Goal: Transaction & Acquisition: Purchase product/service

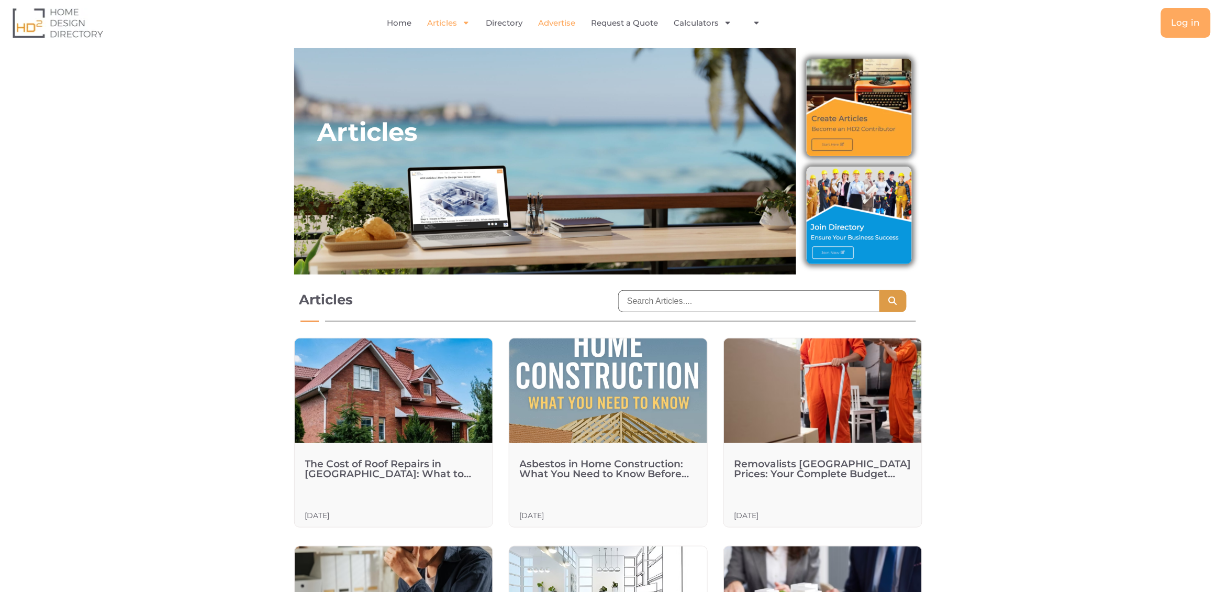
click at [551, 24] on link "Advertise" at bounding box center [556, 23] width 37 height 24
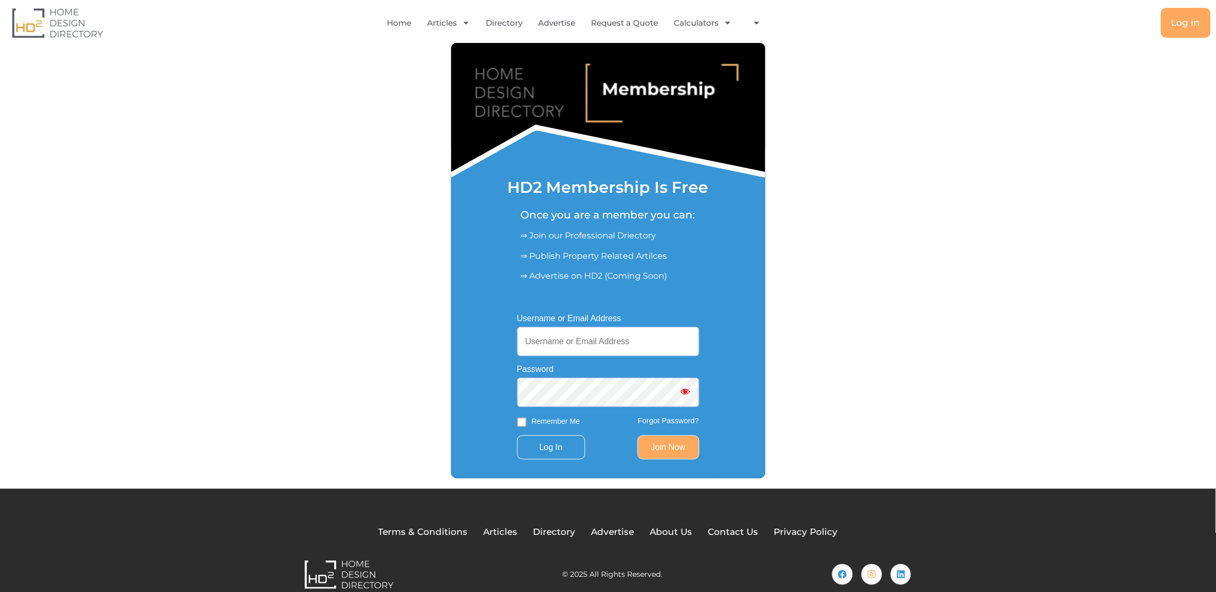
click at [570, 342] on input "Username or Email Address" at bounding box center [608, 341] width 182 height 29
type input "[EMAIL_ADDRESS][DOMAIN_NAME]"
click at [517, 435] on input "Log In" at bounding box center [551, 447] width 68 height 24
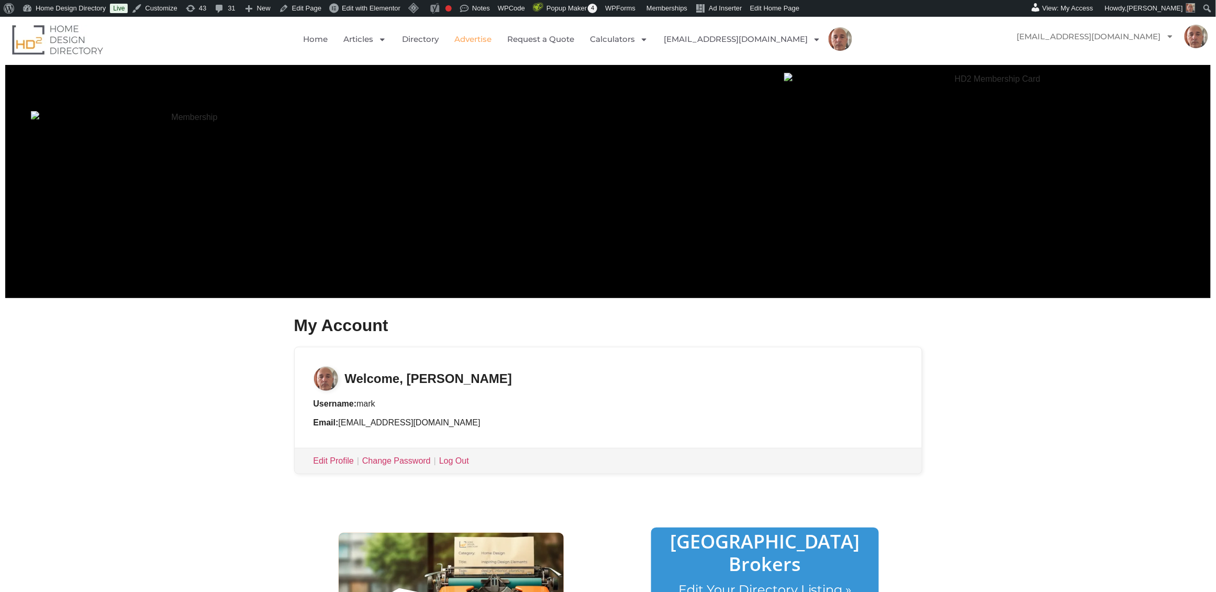
click at [492, 41] on link "Advertise" at bounding box center [472, 39] width 37 height 24
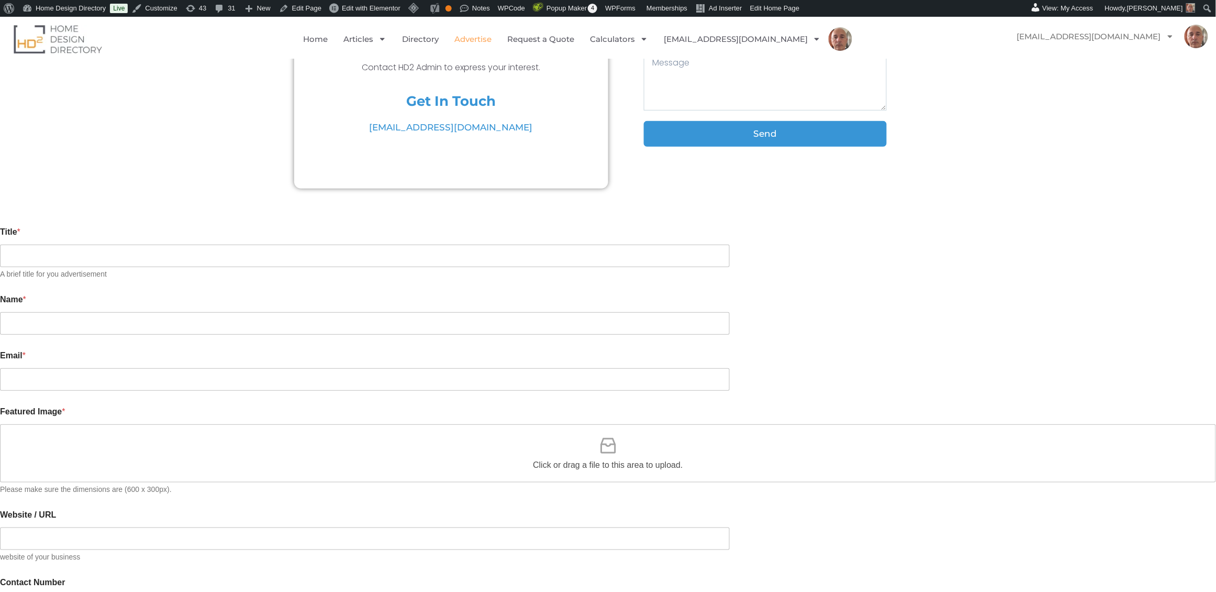
scroll to position [193, 0]
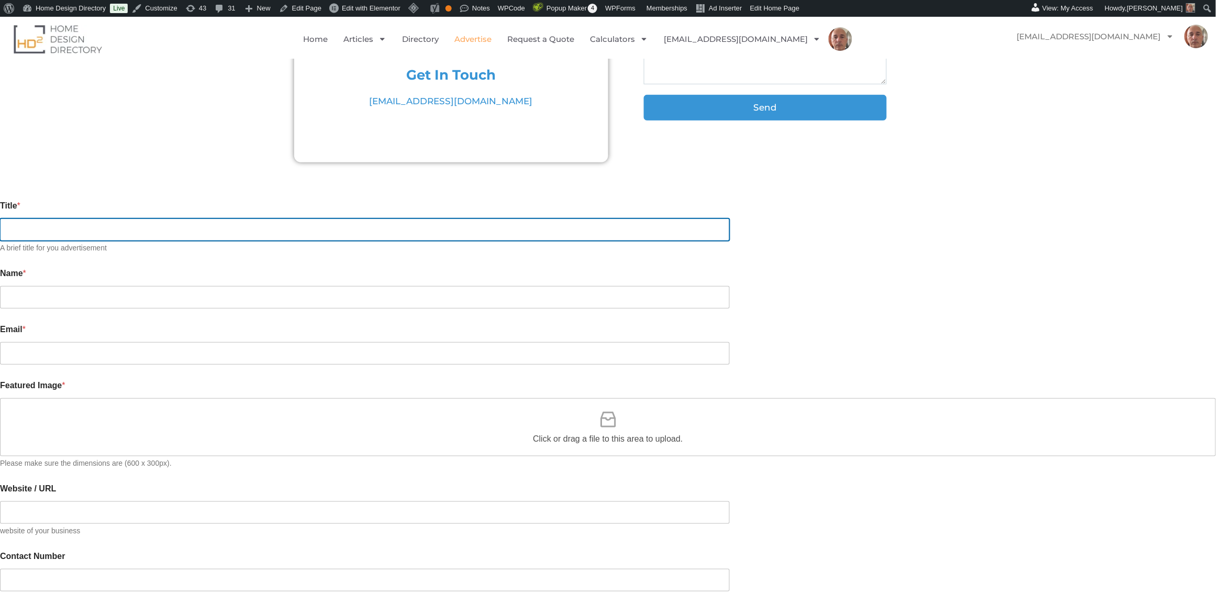
click at [339, 222] on input "Title *" at bounding box center [365, 229] width 730 height 23
type input "test"
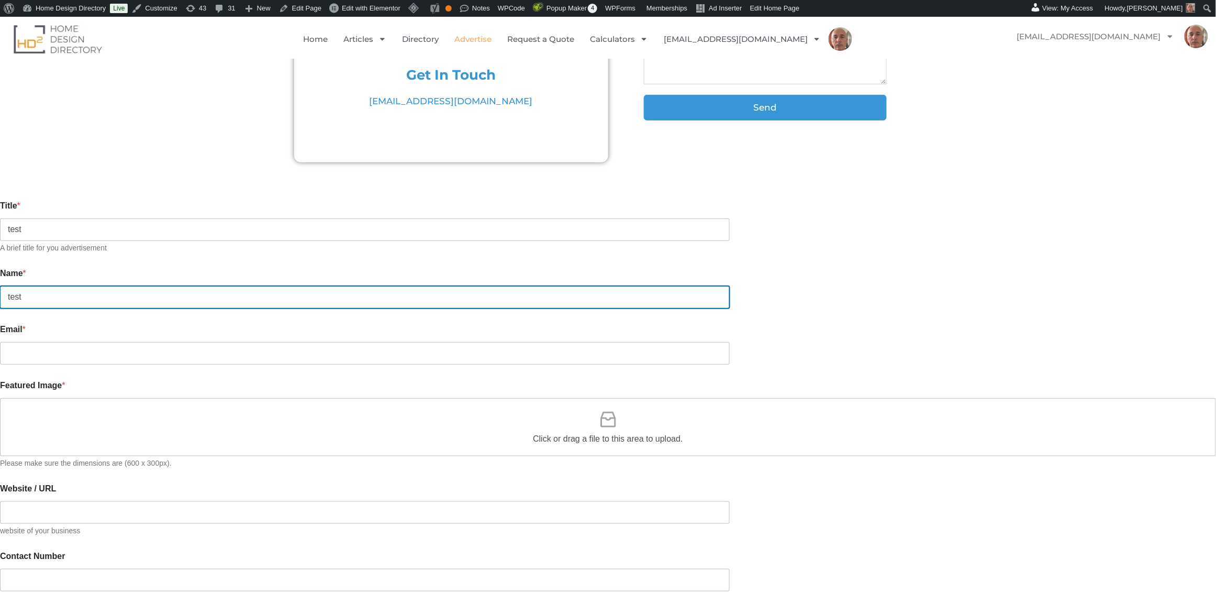
type input "test"
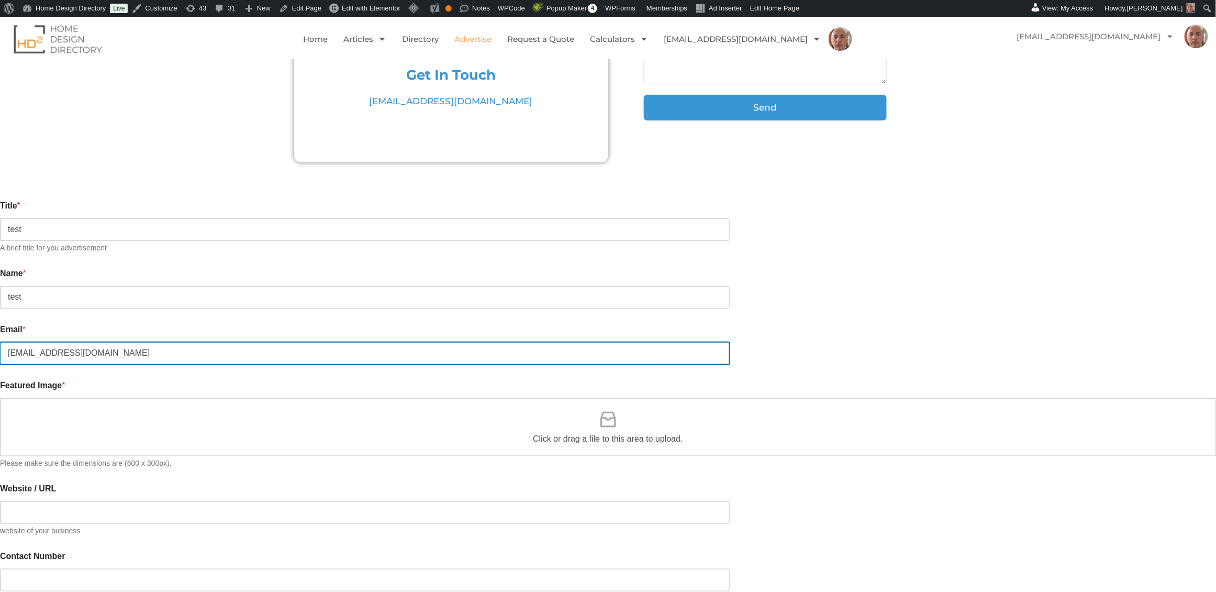
type input "markrac@yahoo.com.au"
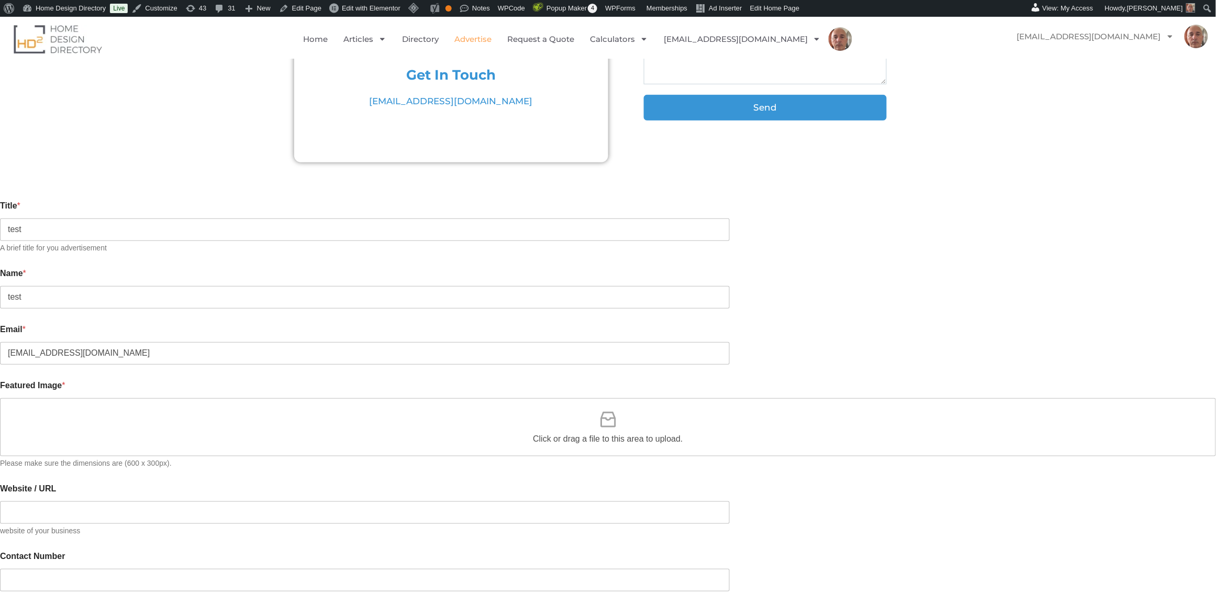
click at [605, 409] on icon at bounding box center [608, 419] width 21 height 21
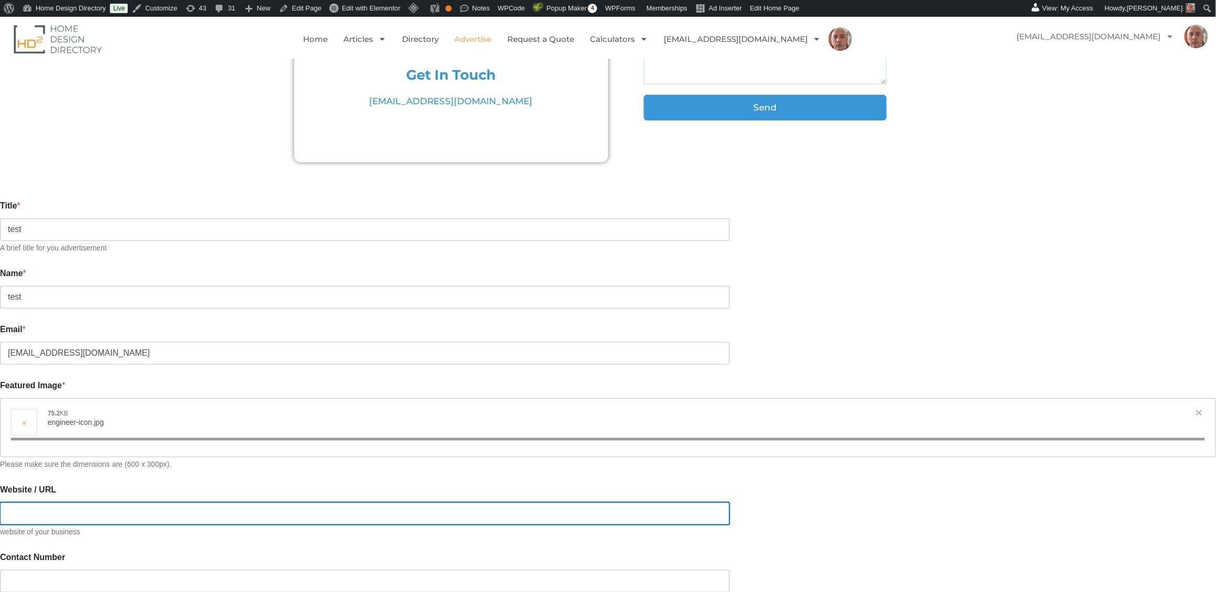
click at [351, 503] on input "Website / URL" at bounding box center [365, 513] width 730 height 23
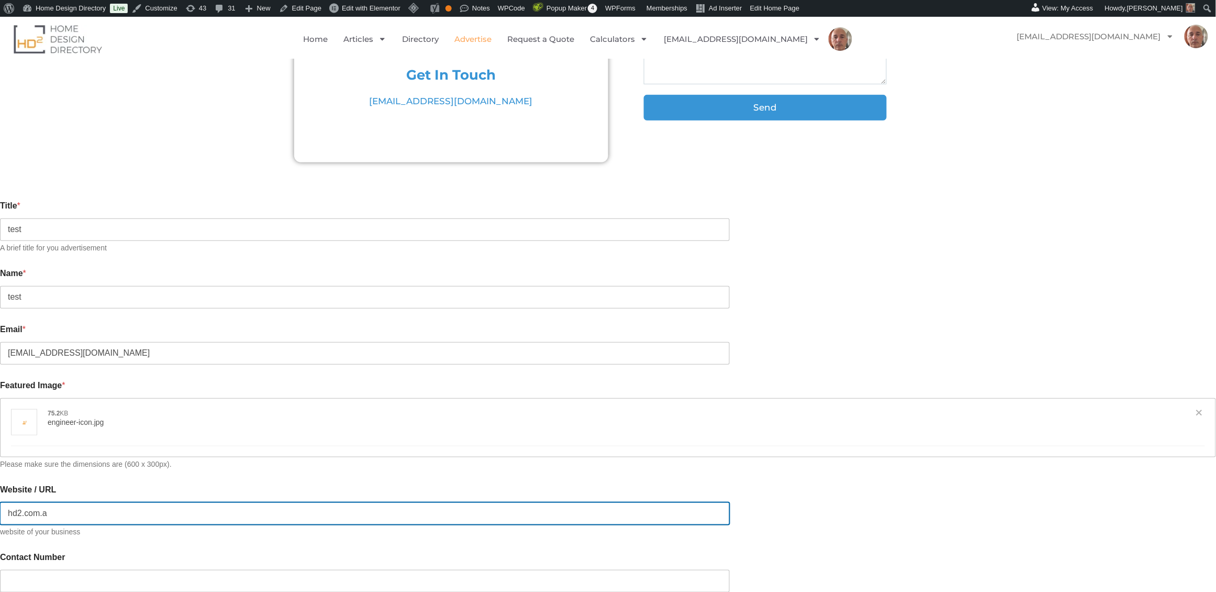
type input "hd2.com.au"
type input "[{"name":"engineer-icon.jpg","file":"263cf8e4152969d14c4cec287289d0e9.jpg","url…"
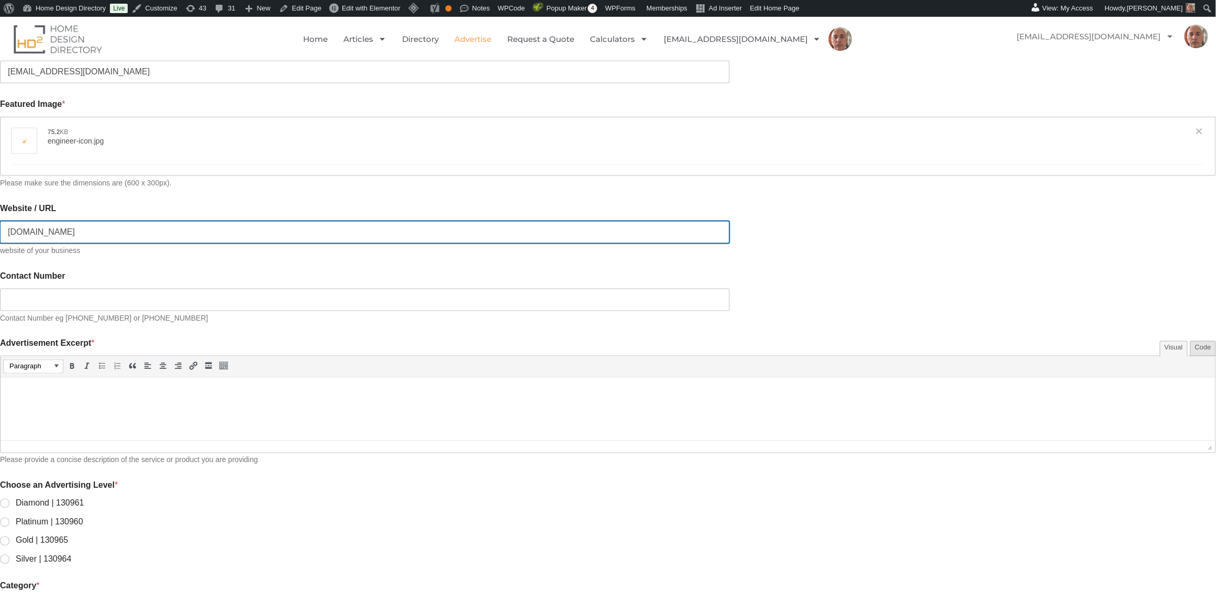
scroll to position [478, 0]
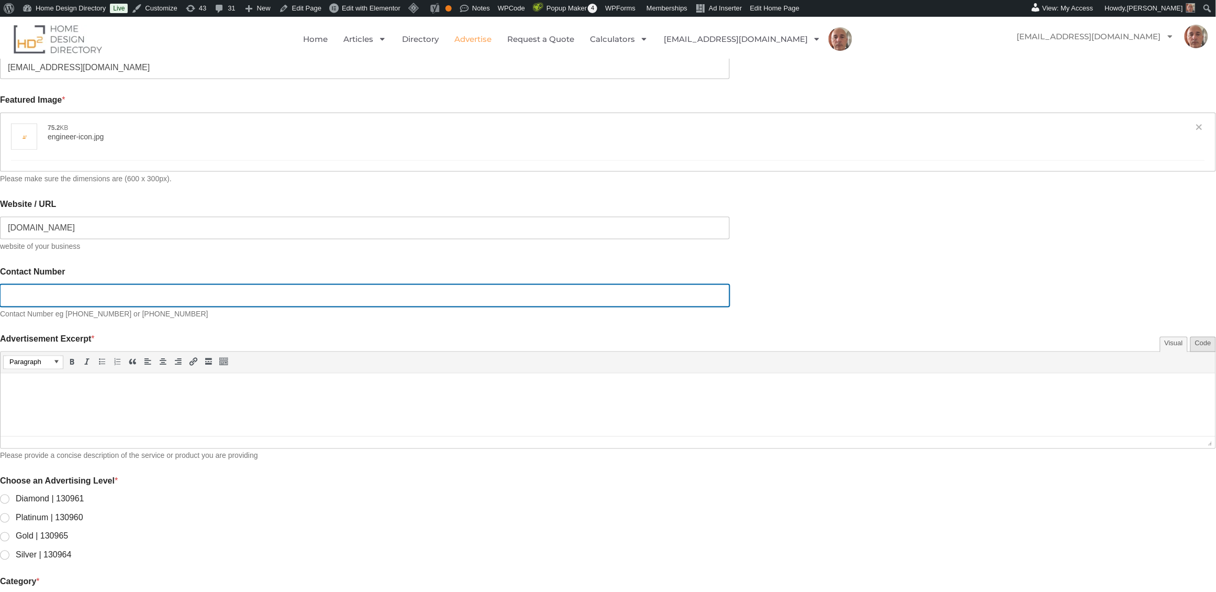
type input "https://hd2.com.au"
click at [334, 287] on input "Contact Number" at bounding box center [365, 295] width 730 height 23
type input "0411222333"
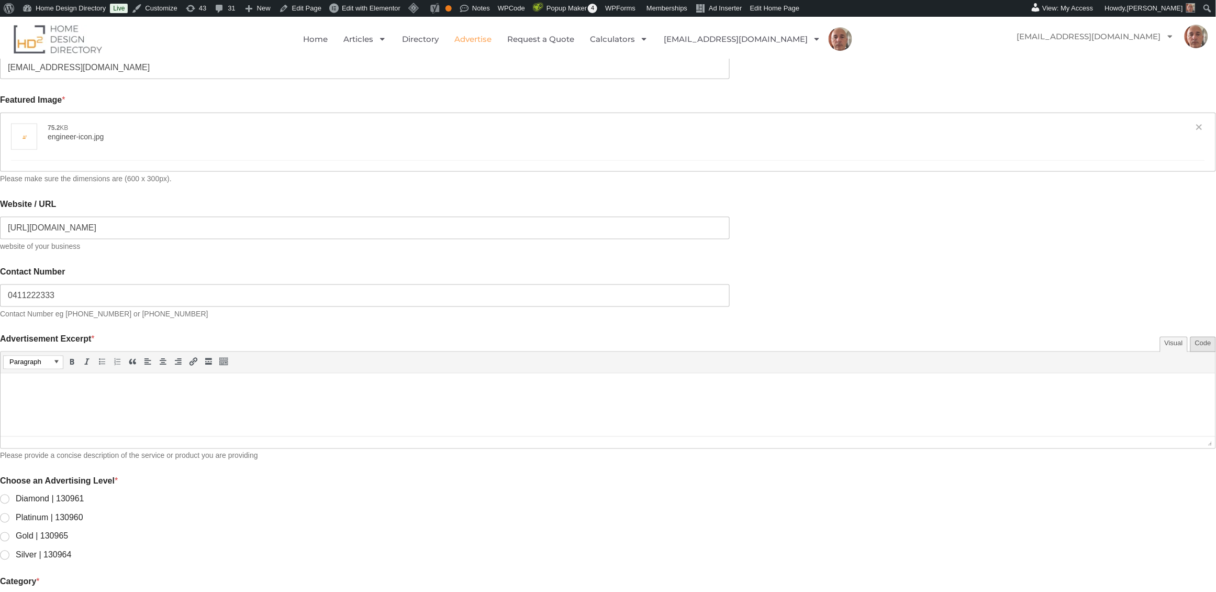
click at [42, 384] on p at bounding box center [608, 387] width 1205 height 13
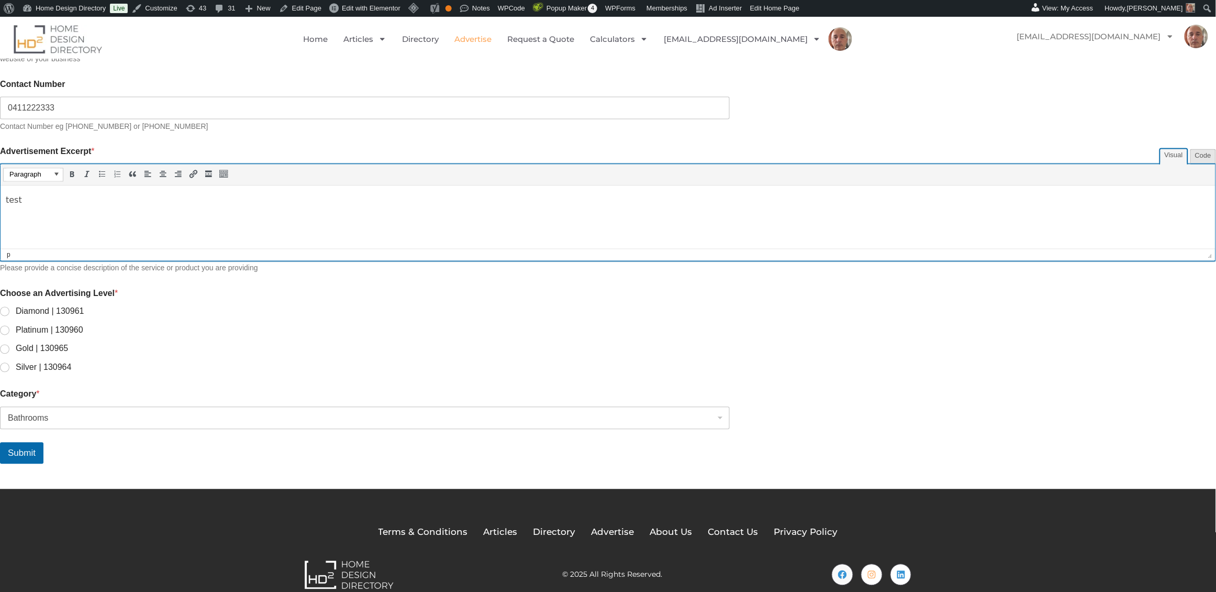
scroll to position [670, 0]
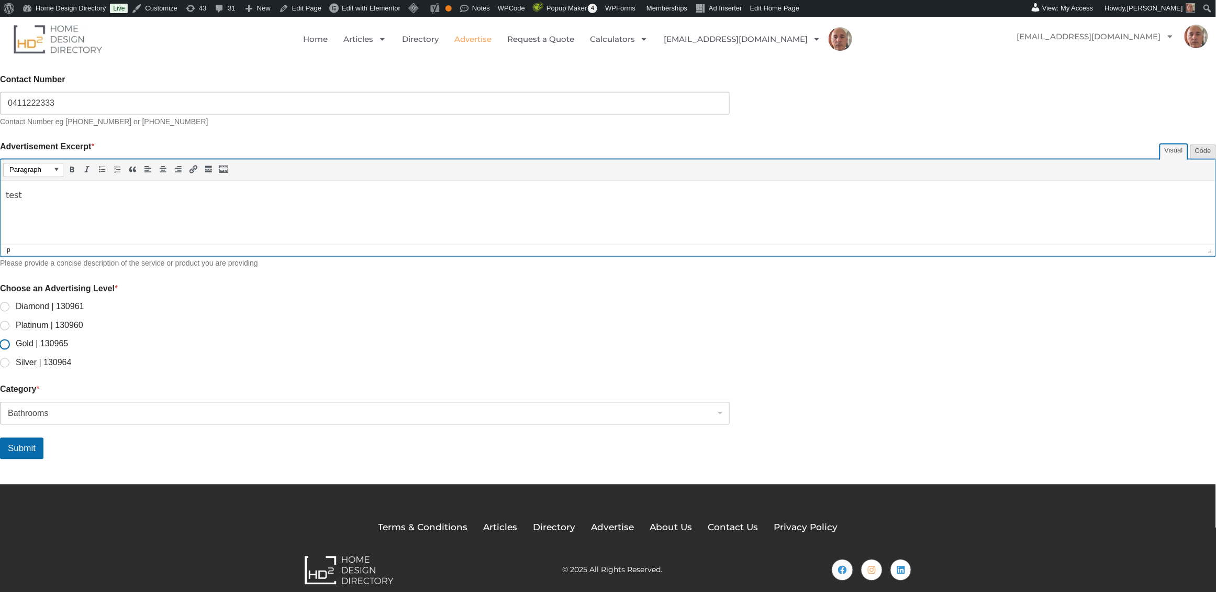
click at [9, 341] on input "Gold | 130965" at bounding box center [5, 345] width 8 height 8
radio input "true"
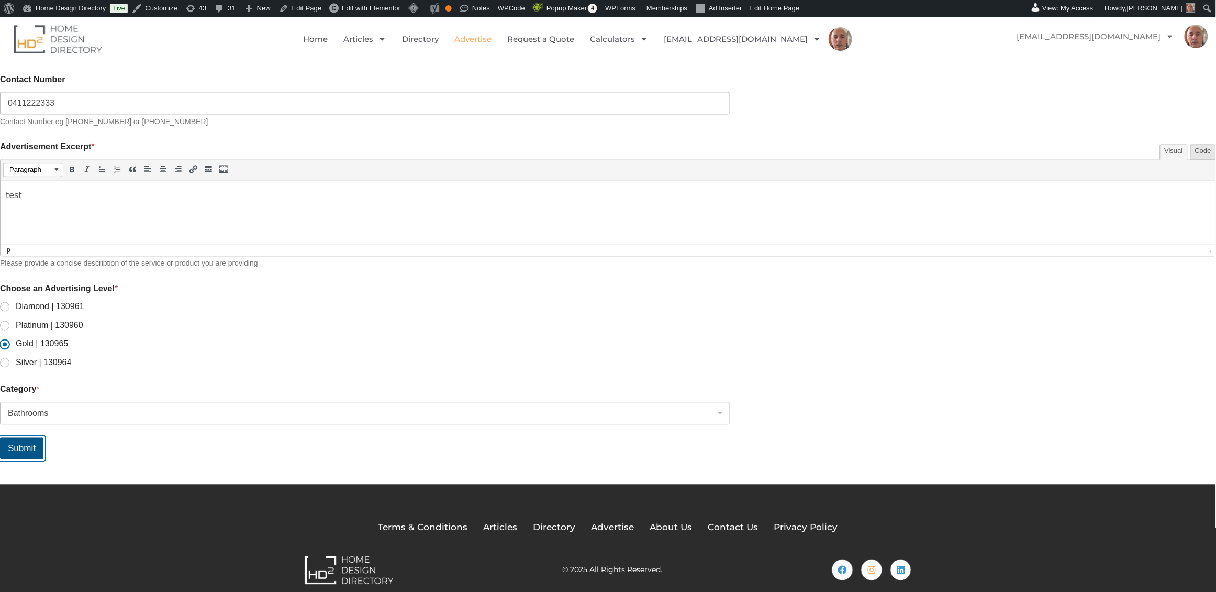
click at [43, 441] on button "Submit" at bounding box center [21, 448] width 43 height 21
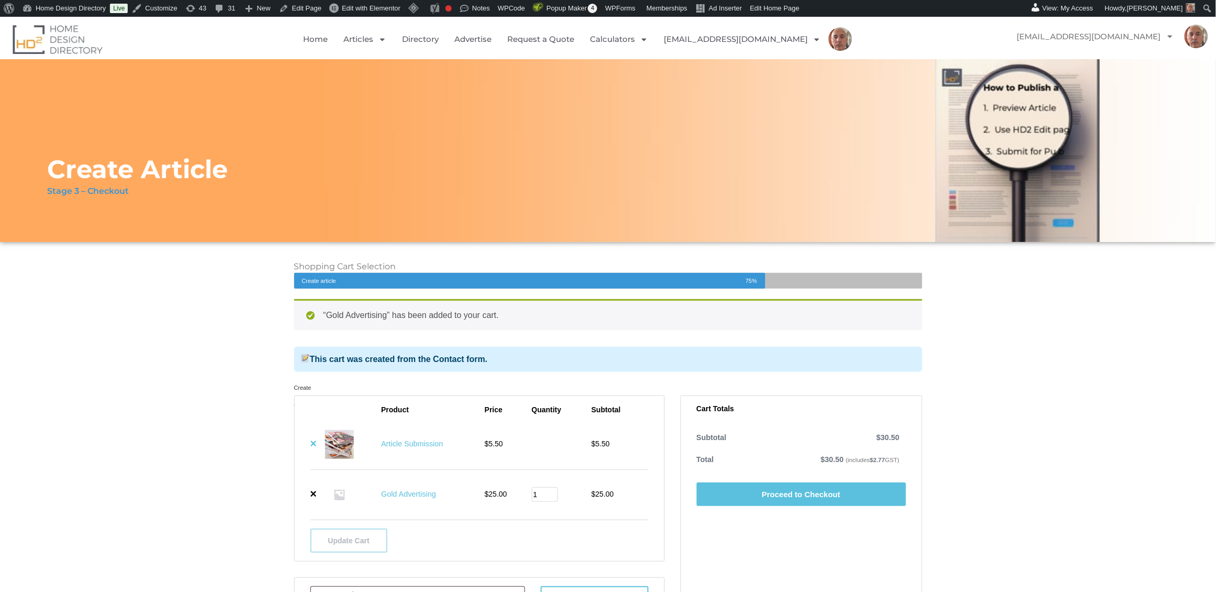
click at [313, 443] on link "×" at bounding box center [313, 444] width 7 height 12
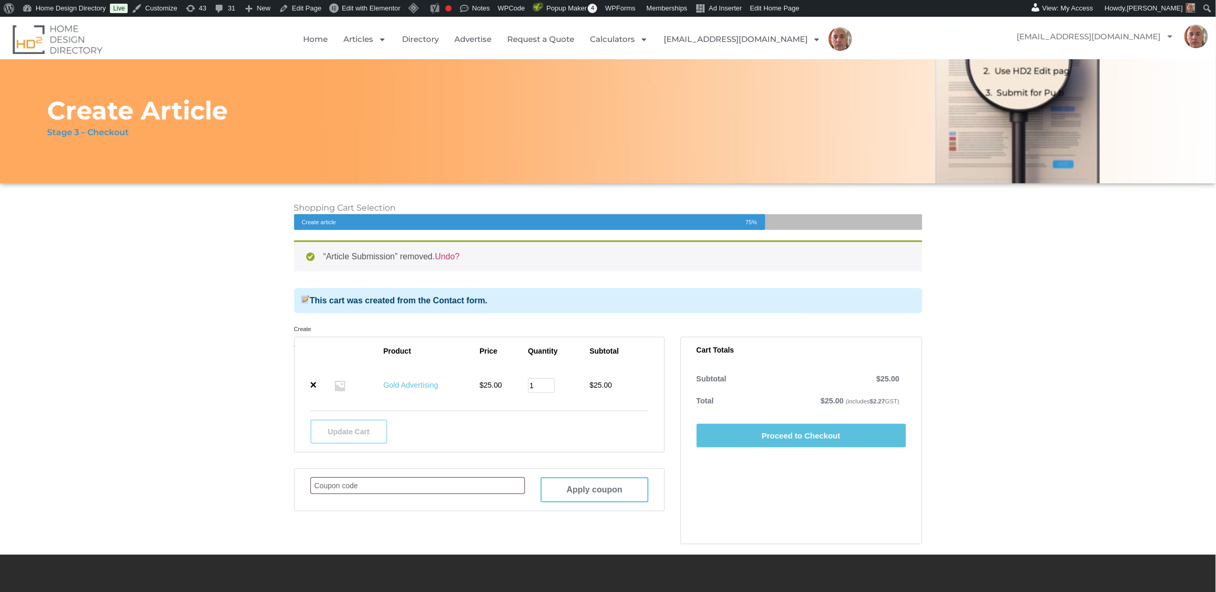
scroll to position [58, 0]
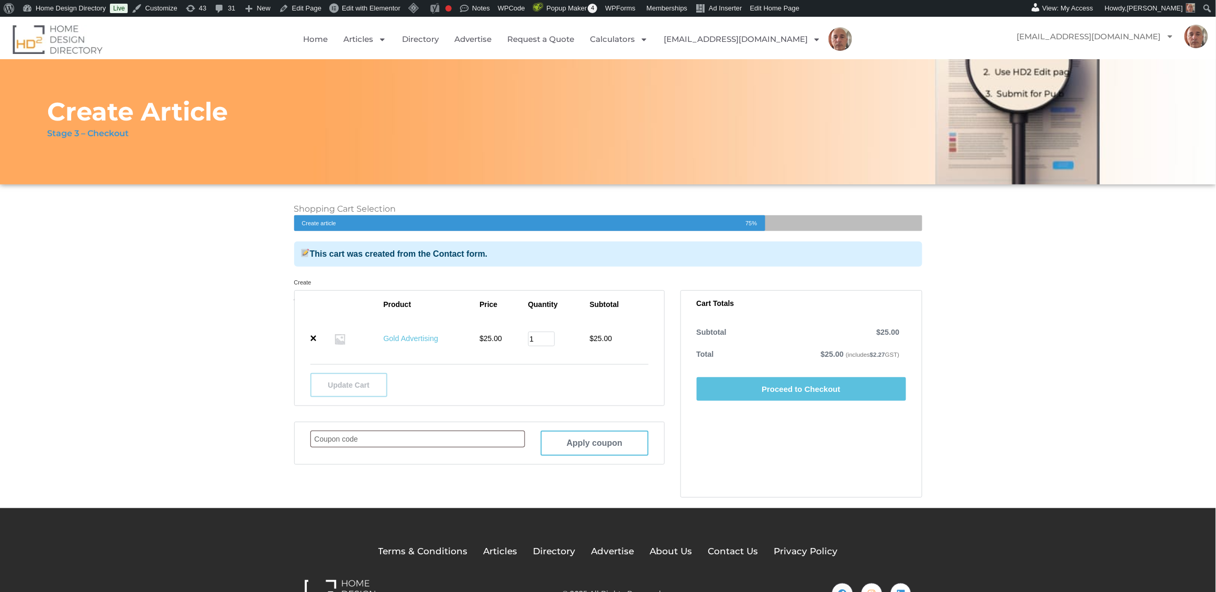
click at [760, 388] on link "Proceed to Checkout" at bounding box center [801, 389] width 209 height 24
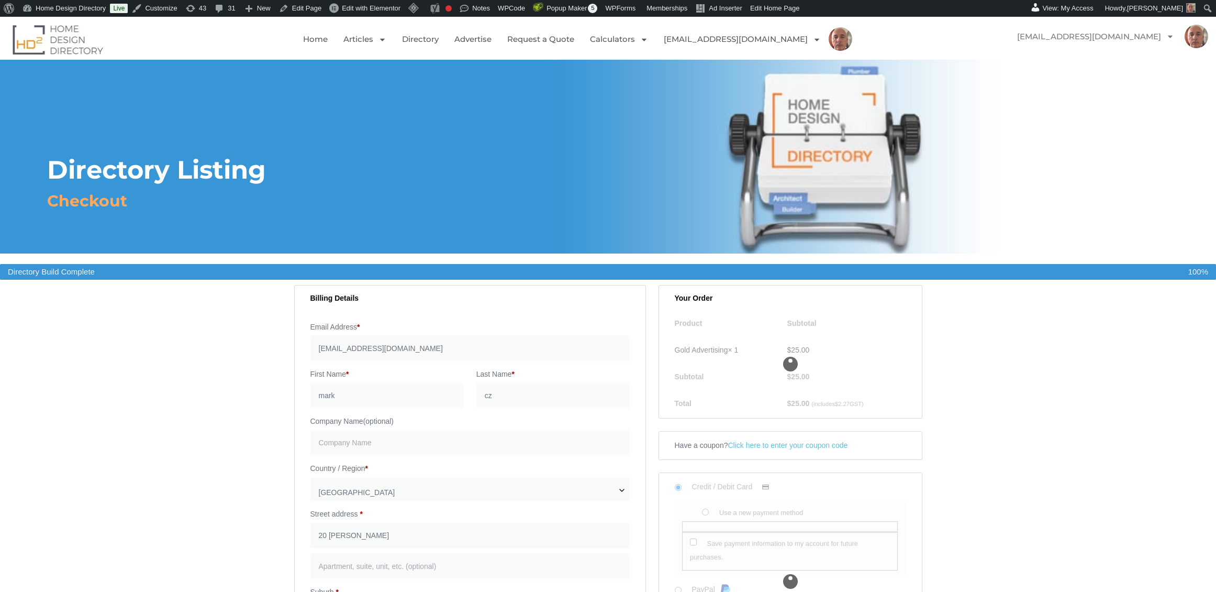
select select "[GEOGRAPHIC_DATA]"
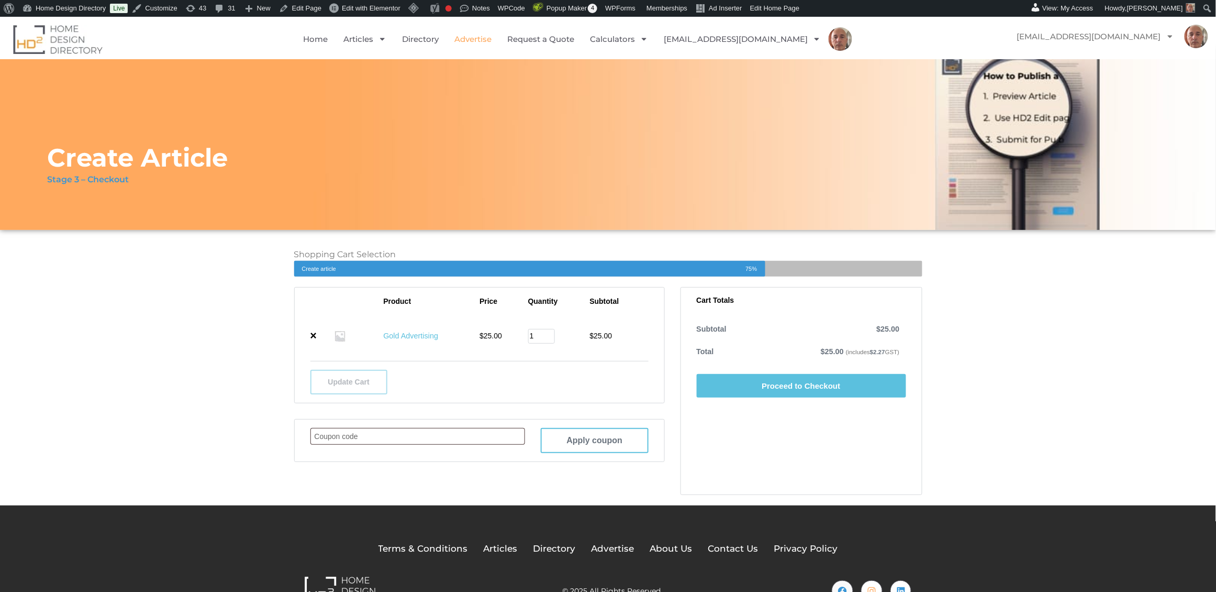
click at [492, 40] on link "Advertise" at bounding box center [472, 39] width 37 height 24
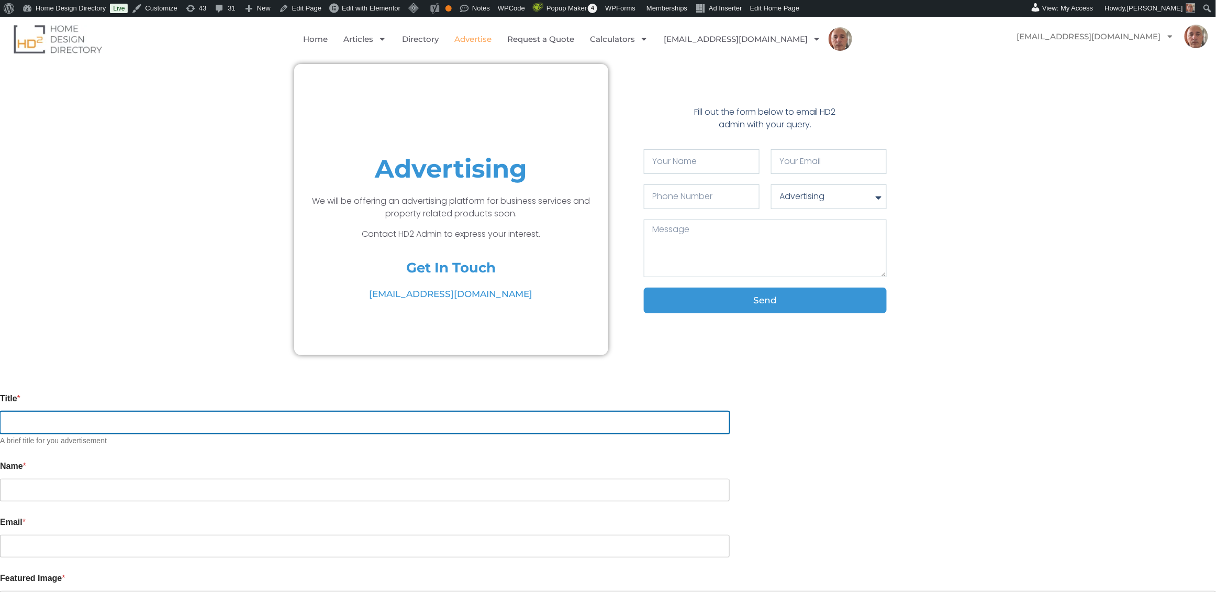
click at [354, 419] on input "Title *" at bounding box center [365, 422] width 730 height 23
type input "test"
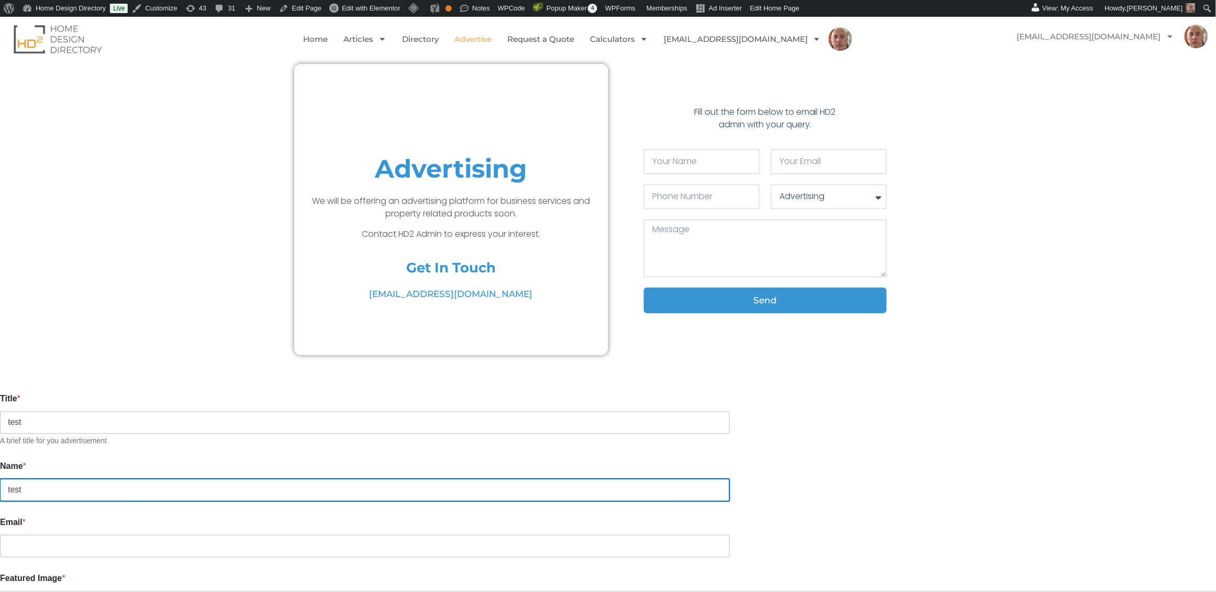
type input "test"
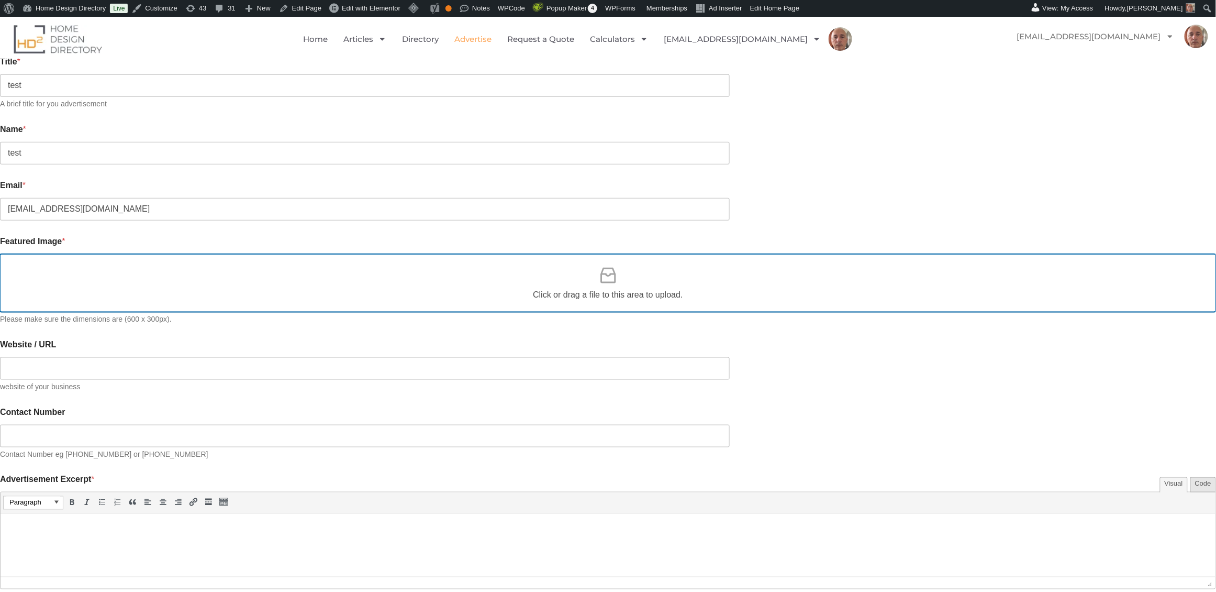
scroll to position [338, 0]
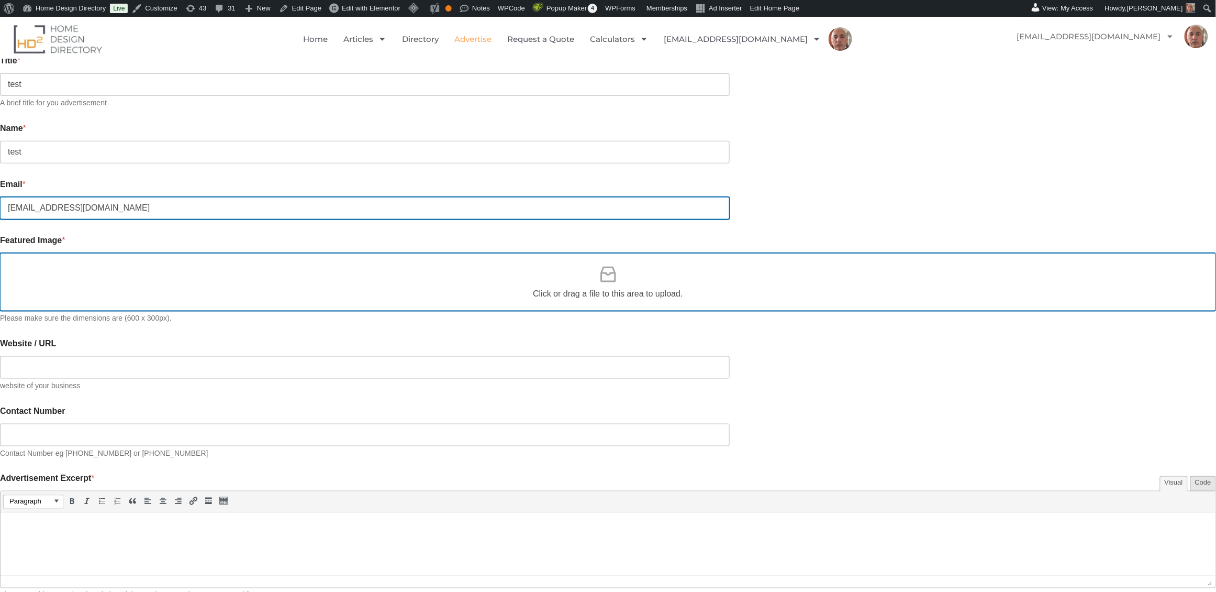
click at [323, 200] on input "makrrac@yahoo.com.au" at bounding box center [365, 208] width 730 height 23
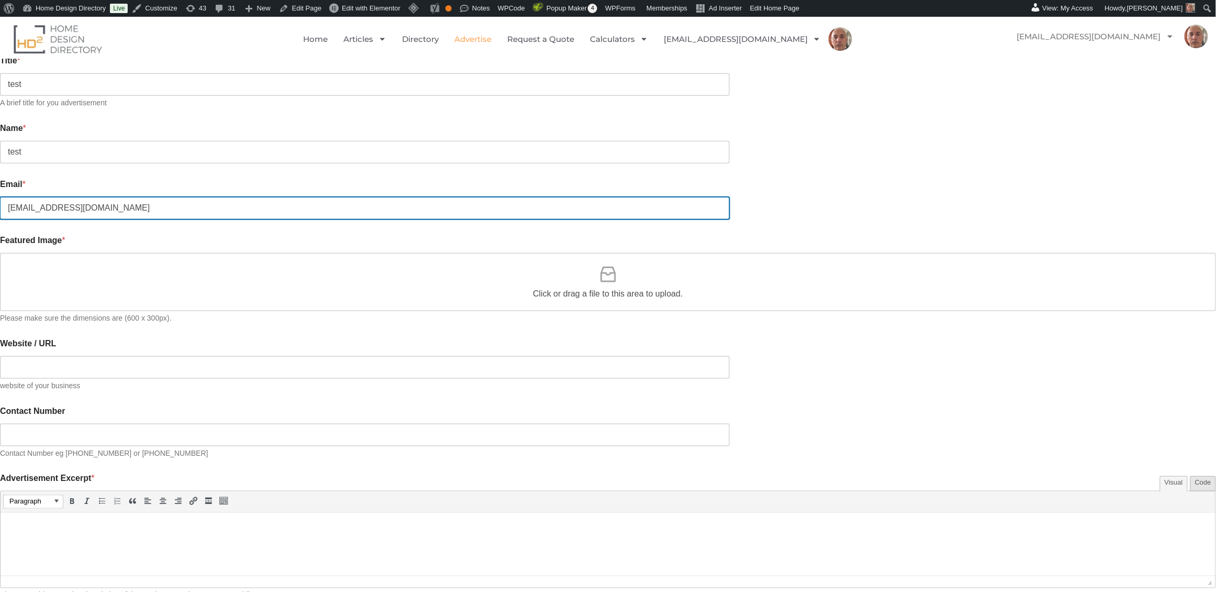
type input "markrac@yahoo.com.au"
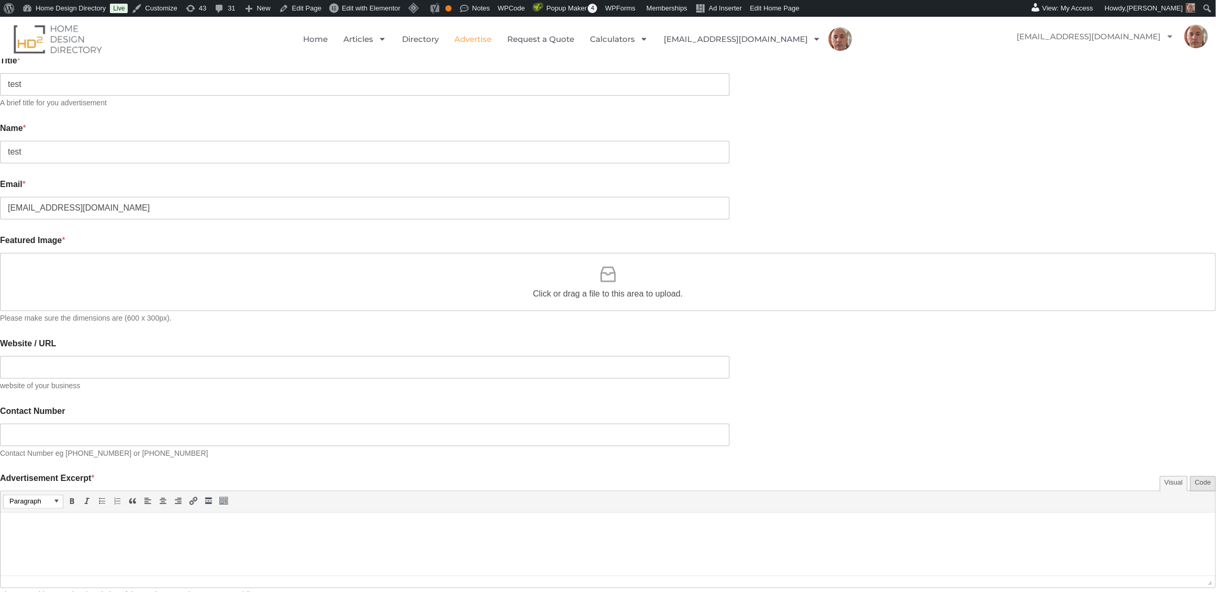
click at [611, 269] on icon at bounding box center [608, 274] width 21 height 21
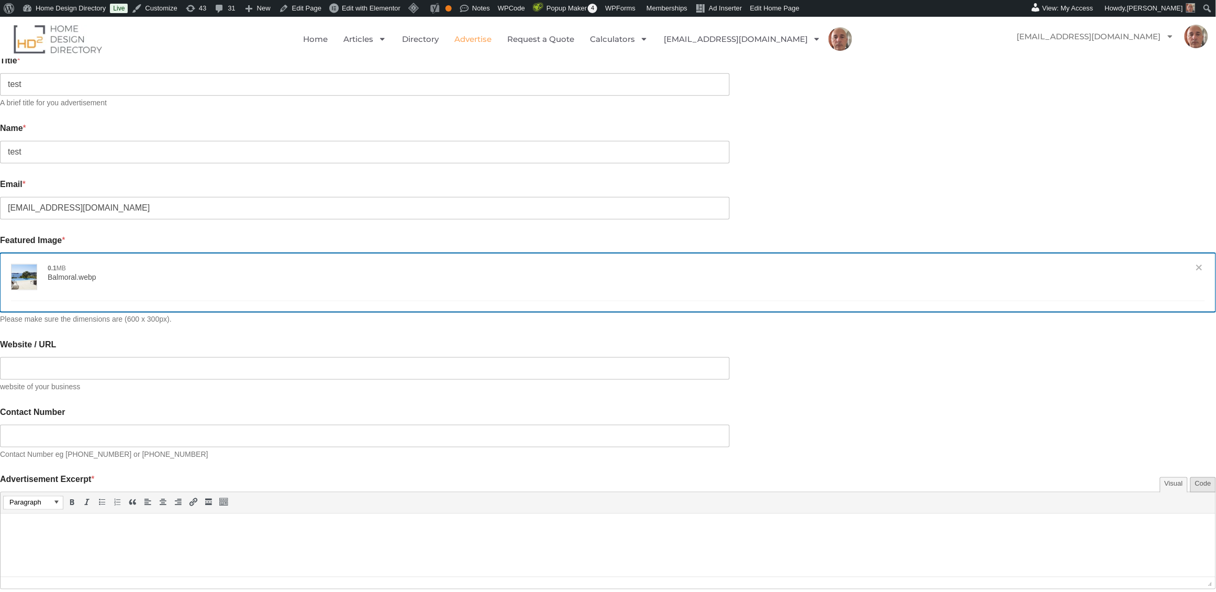
type input "[{"name":"Balmoral.webp","file":"9b6e5eccc3040203294c3fec66d0e001.webp","url":"…"
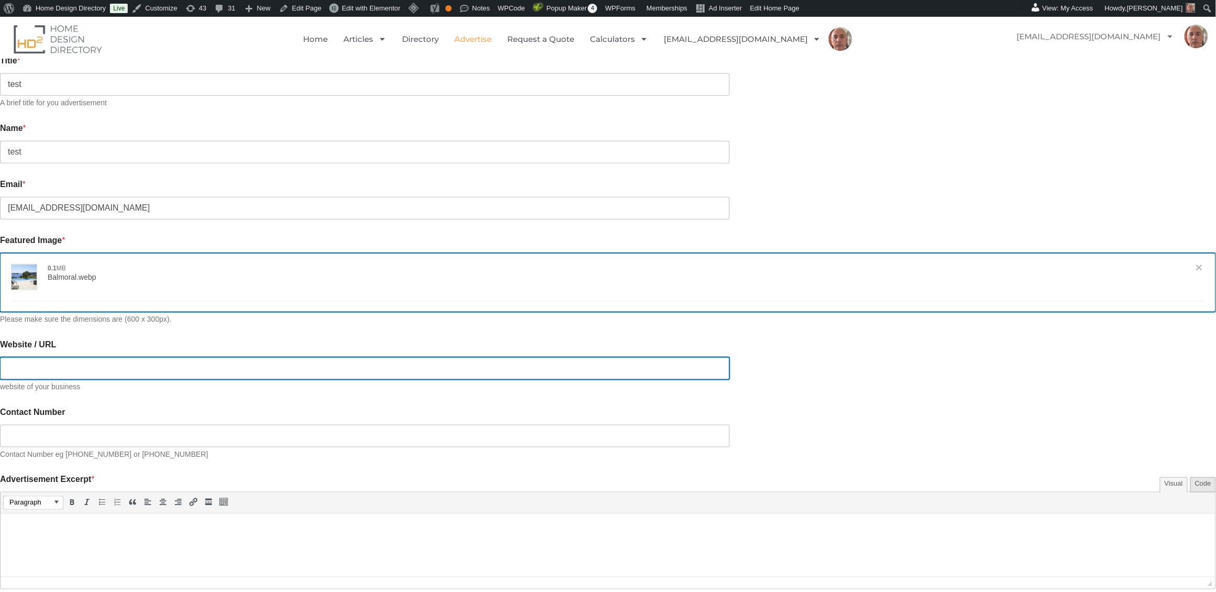
click at [338, 359] on input "Website / URL" at bounding box center [365, 368] width 730 height 23
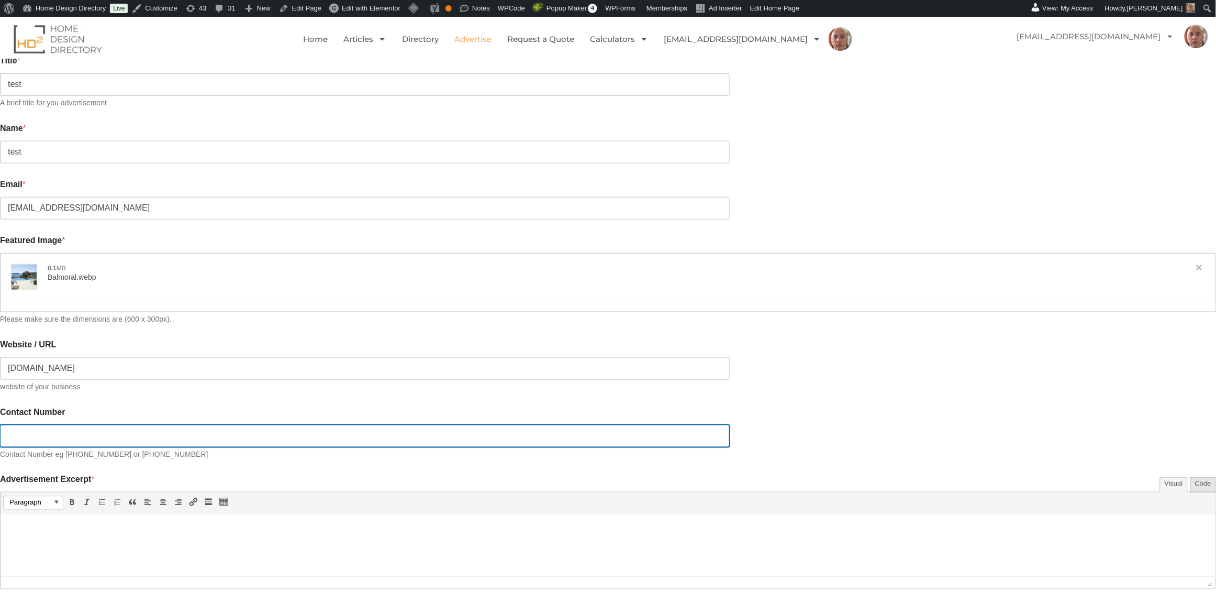
type input "https://hd2.com.au"
type input "0411222333"
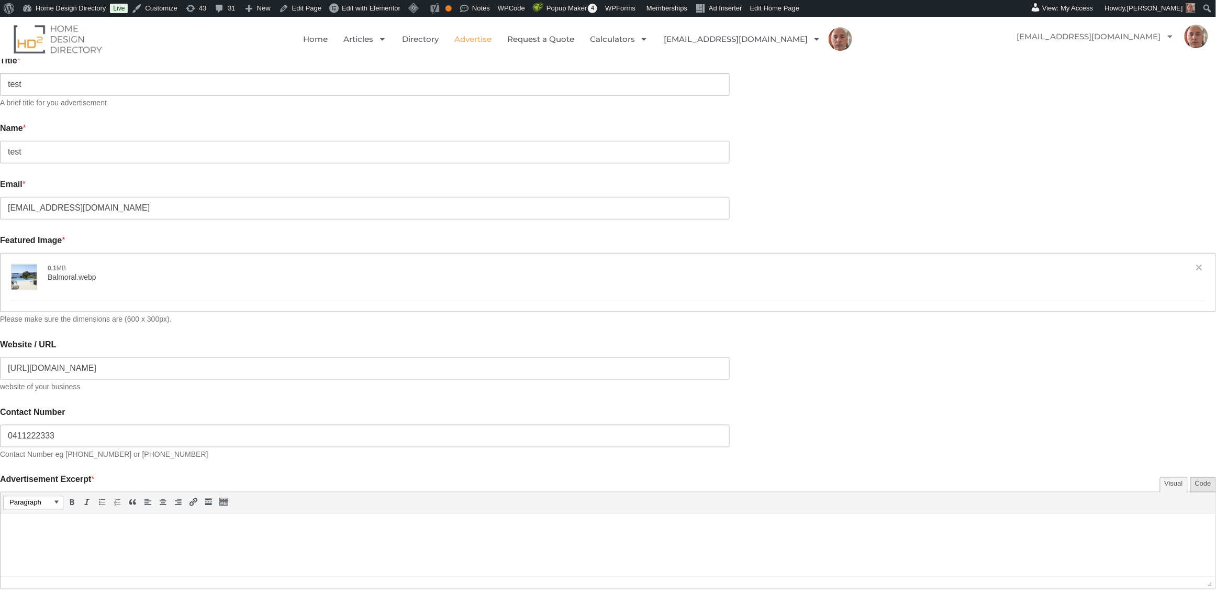
click at [119, 542] on html at bounding box center [608, 527] width 1215 height 29
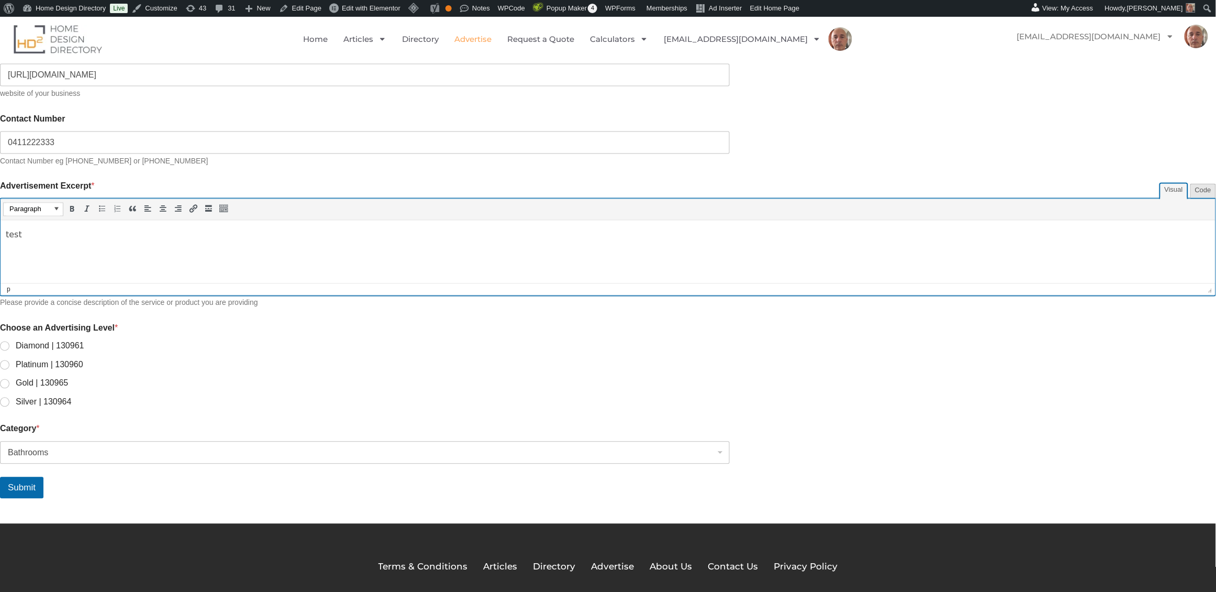
scroll to position [670, 0]
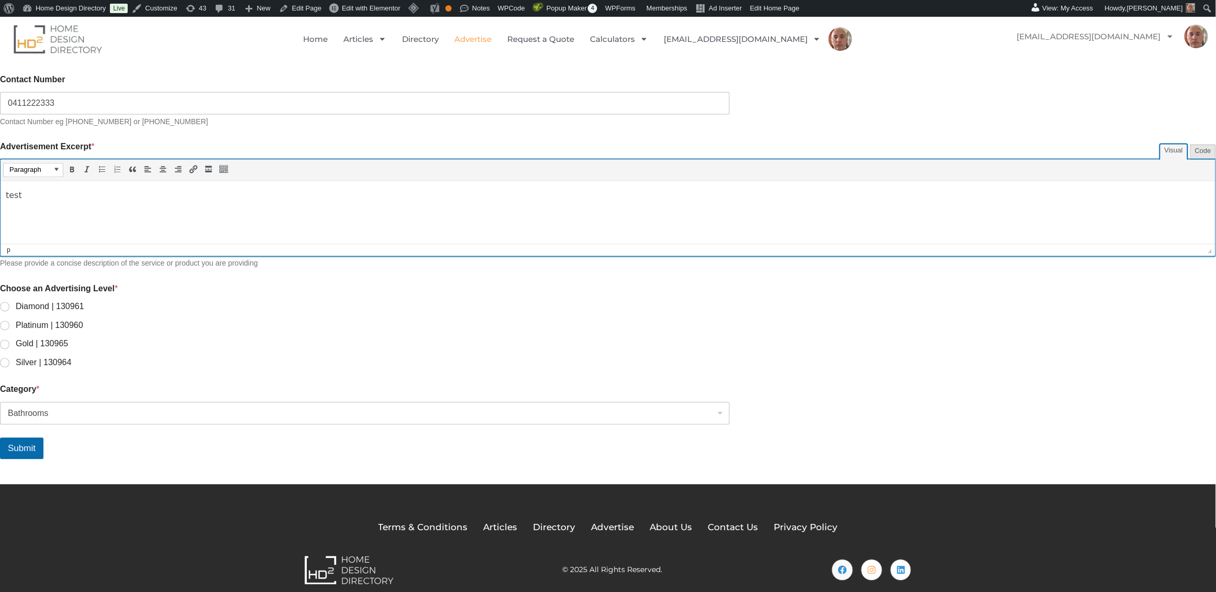
click at [9, 359] on input "Silver | 130964" at bounding box center [5, 363] width 8 height 8
radio input "true"
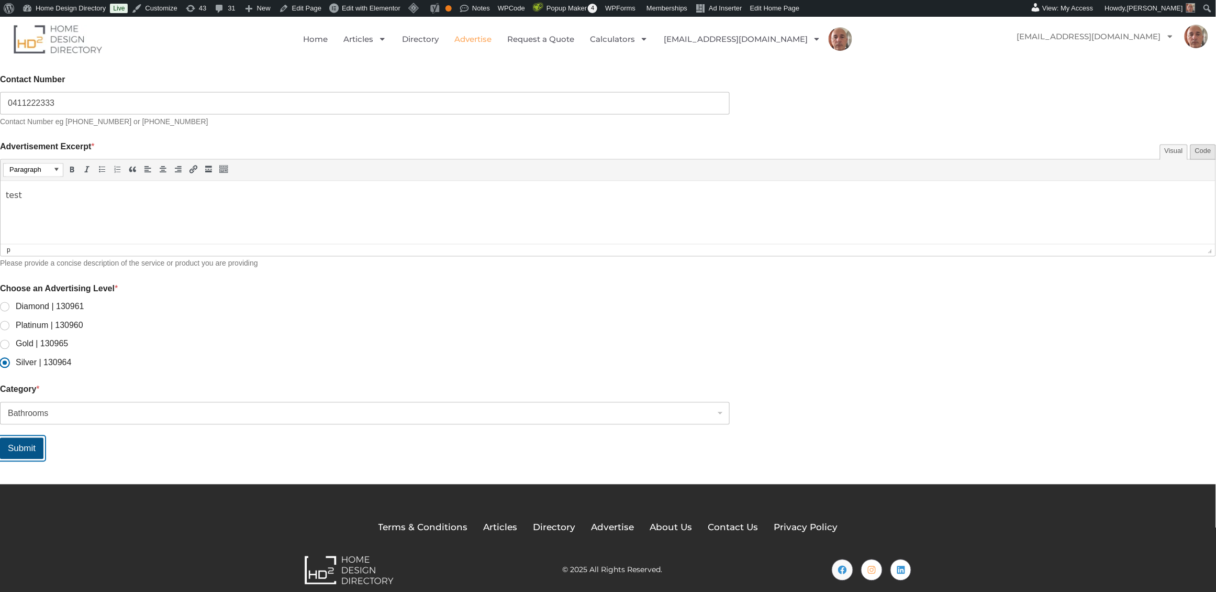
click at [43, 441] on button "Submit" at bounding box center [21, 448] width 43 height 21
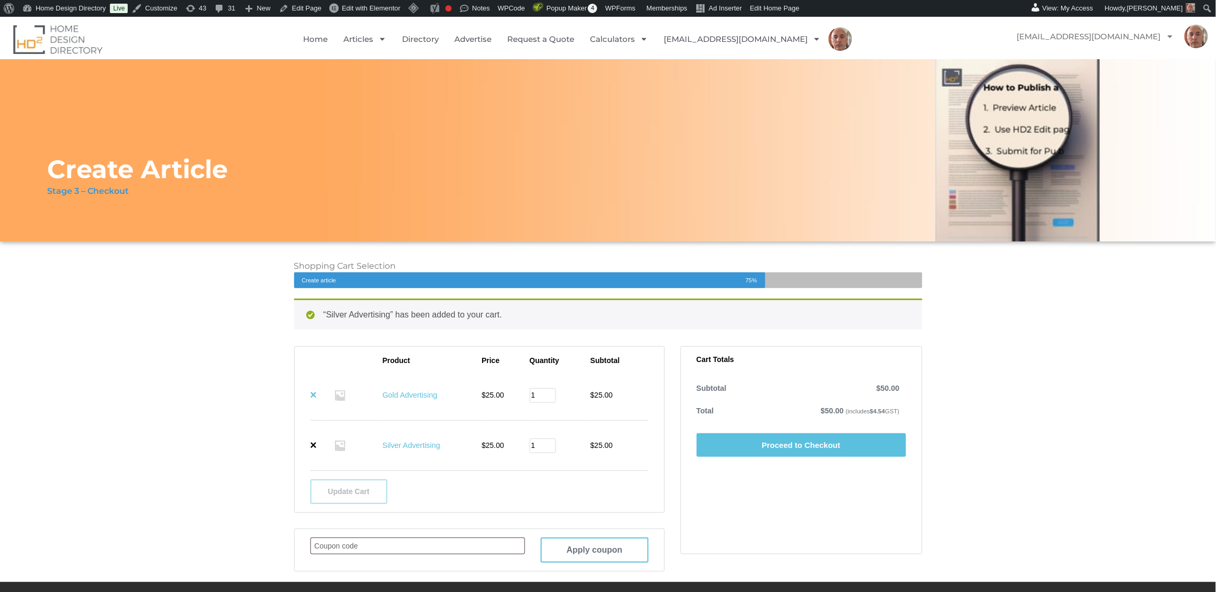
click at [314, 395] on link "×" at bounding box center [313, 395] width 7 height 12
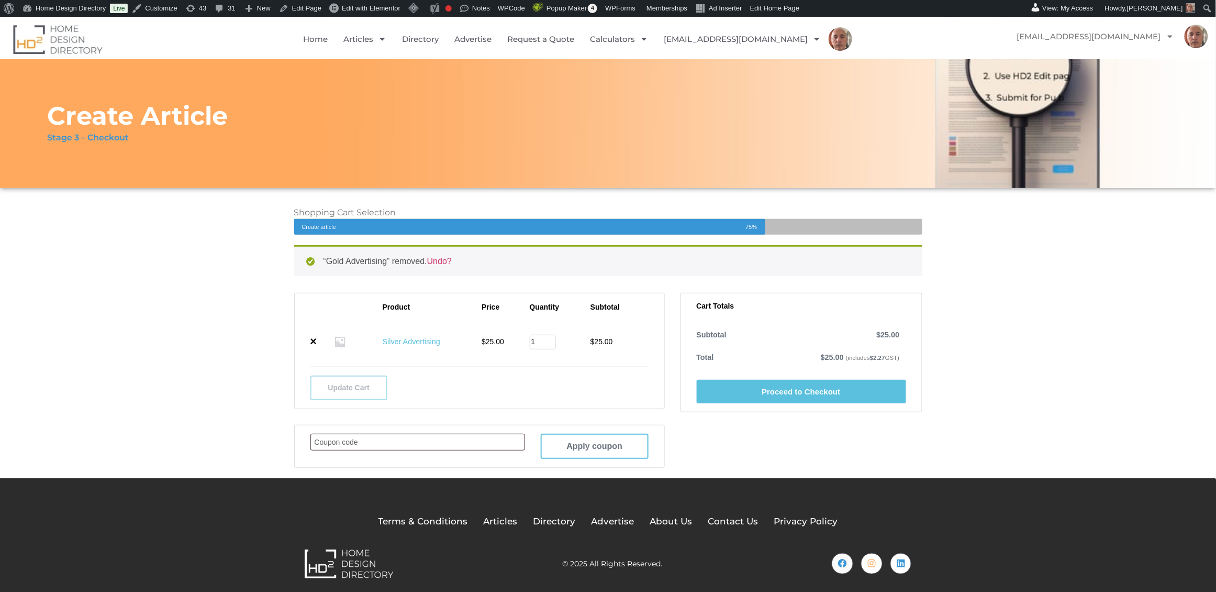
scroll to position [59, 0]
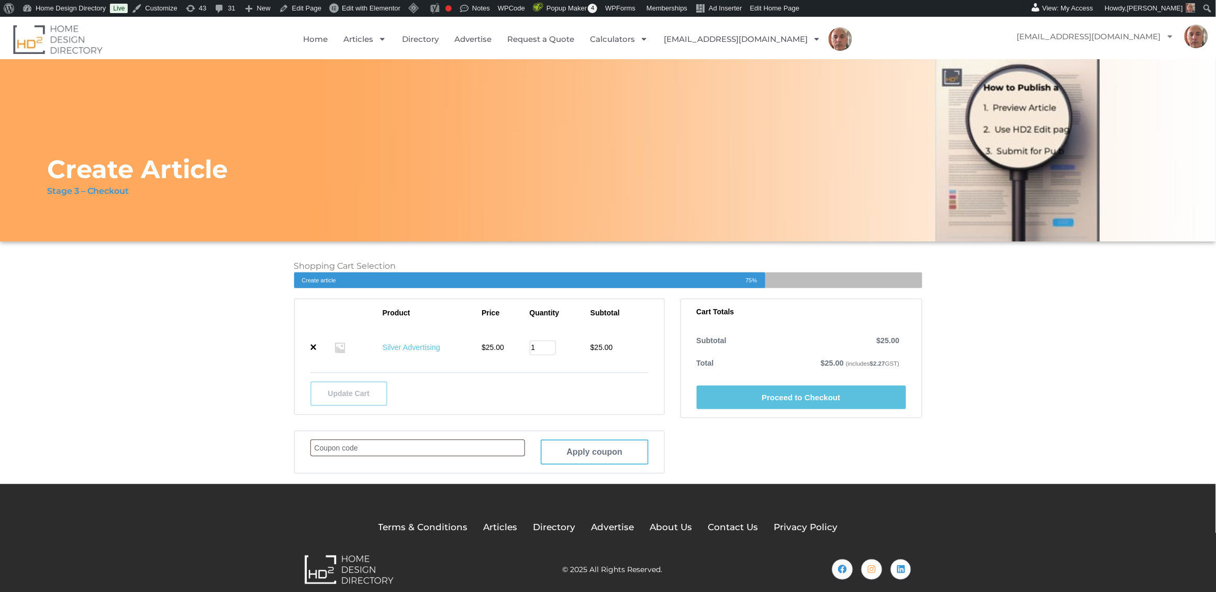
scroll to position [12, 0]
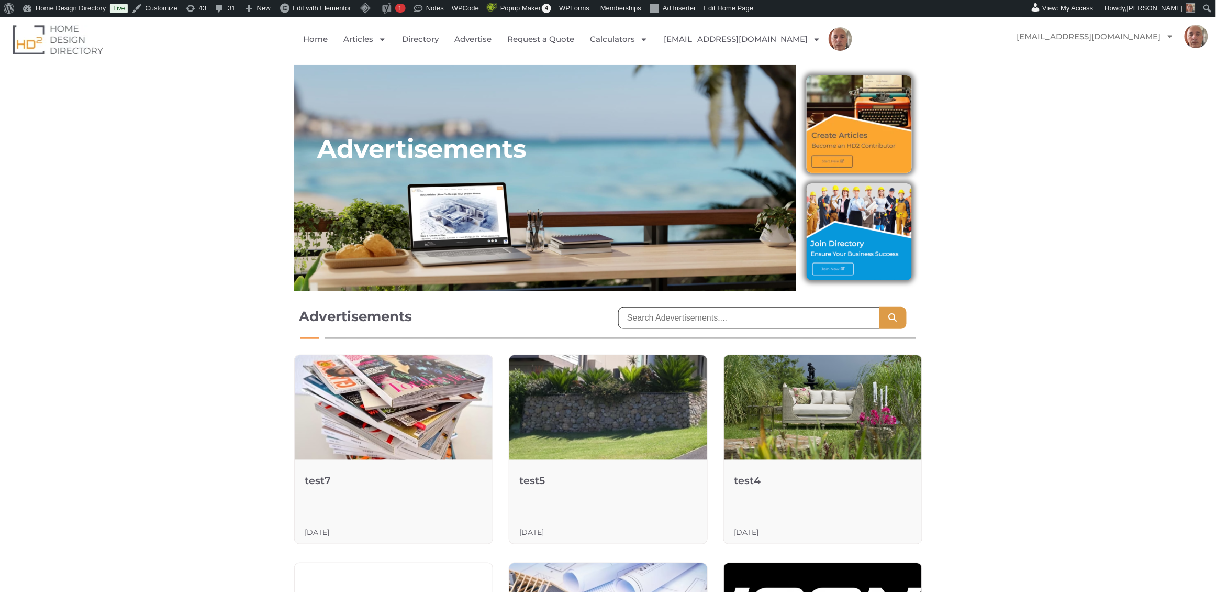
click at [709, 314] on input "search" at bounding box center [748, 318] width 261 height 22
type input "d"
click at [879, 307] on button "Search" at bounding box center [892, 318] width 27 height 22
click at [723, 320] on input "concrete" at bounding box center [748, 318] width 261 height 22
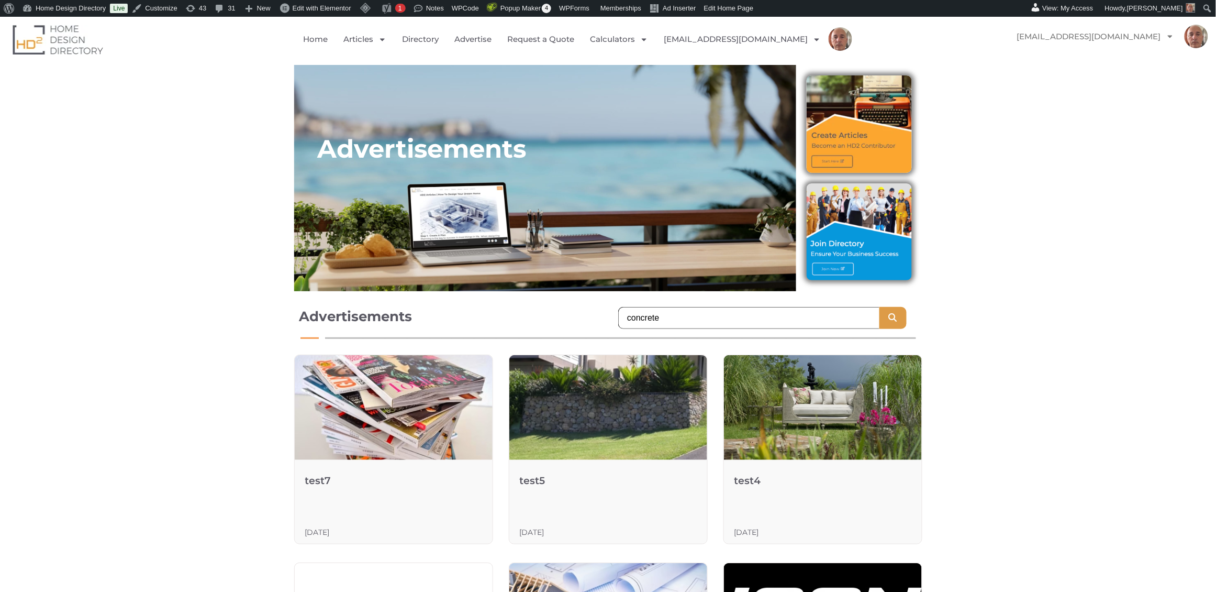
click at [723, 320] on input "concrete" at bounding box center [748, 318] width 261 height 22
type input "test"
click at [879, 307] on button "Search" at bounding box center [892, 318] width 27 height 22
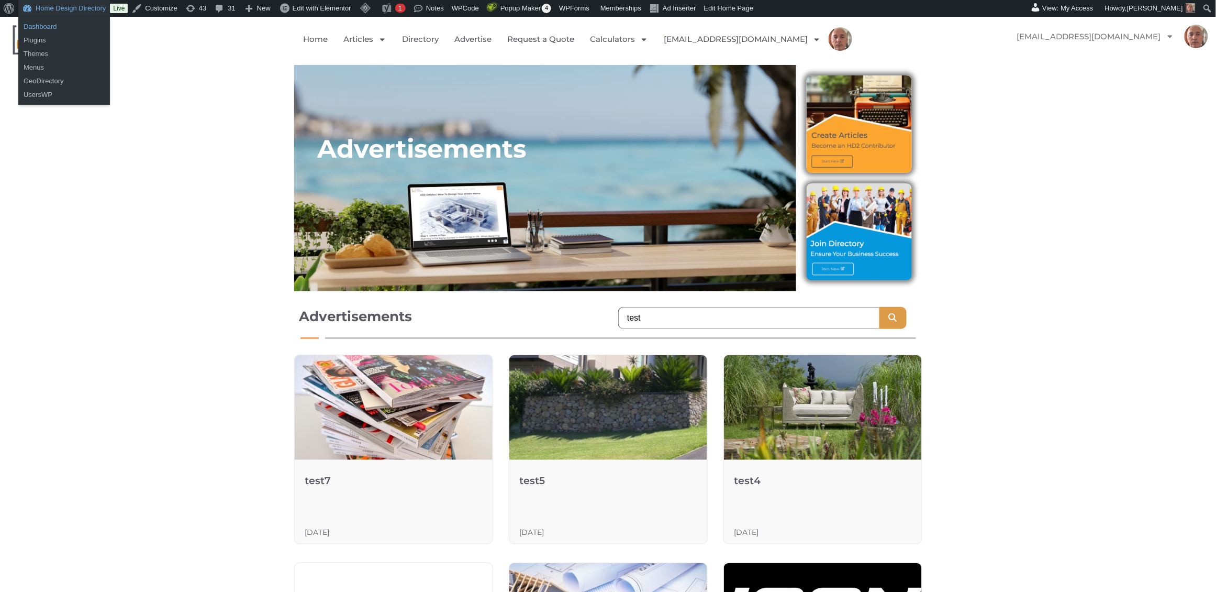
click at [48, 23] on link "Dashboard" at bounding box center [64, 27] width 92 height 14
